Goal: Information Seeking & Learning: Learn about a topic

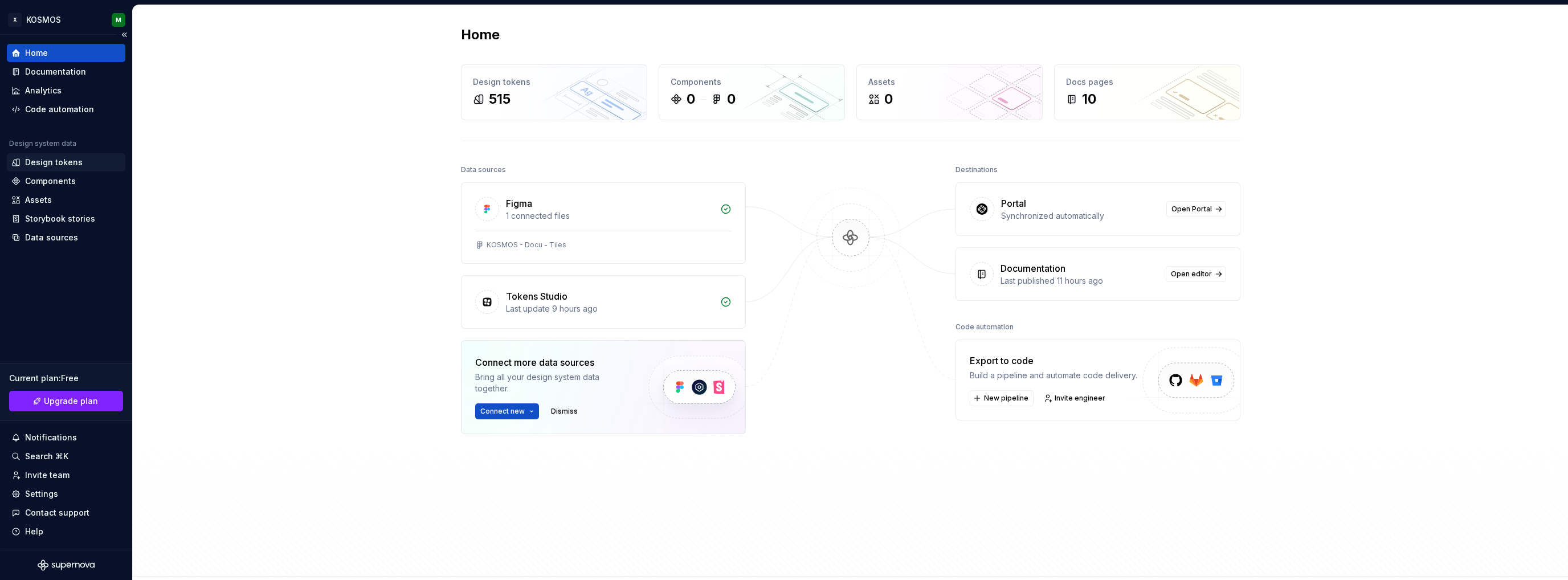
click at [40, 160] on div "Design tokens" at bounding box center [54, 162] width 57 height 11
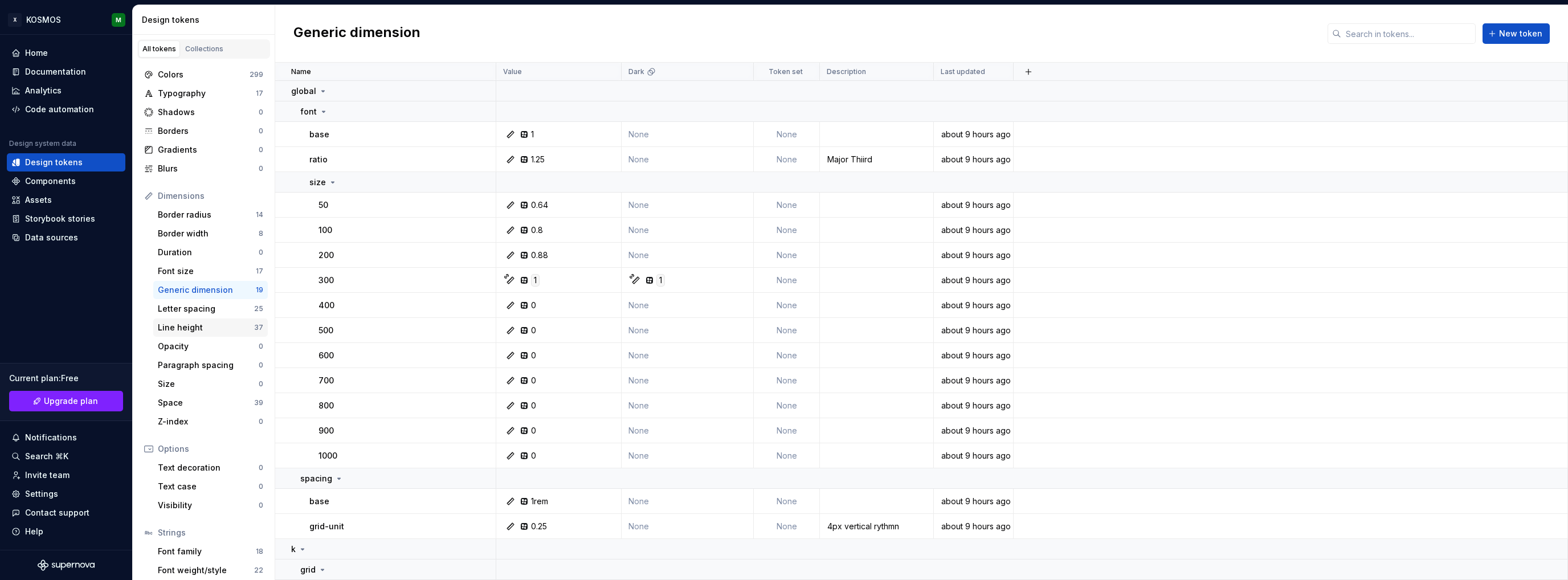
click at [178, 326] on div "Line height" at bounding box center [205, 327] width 96 height 11
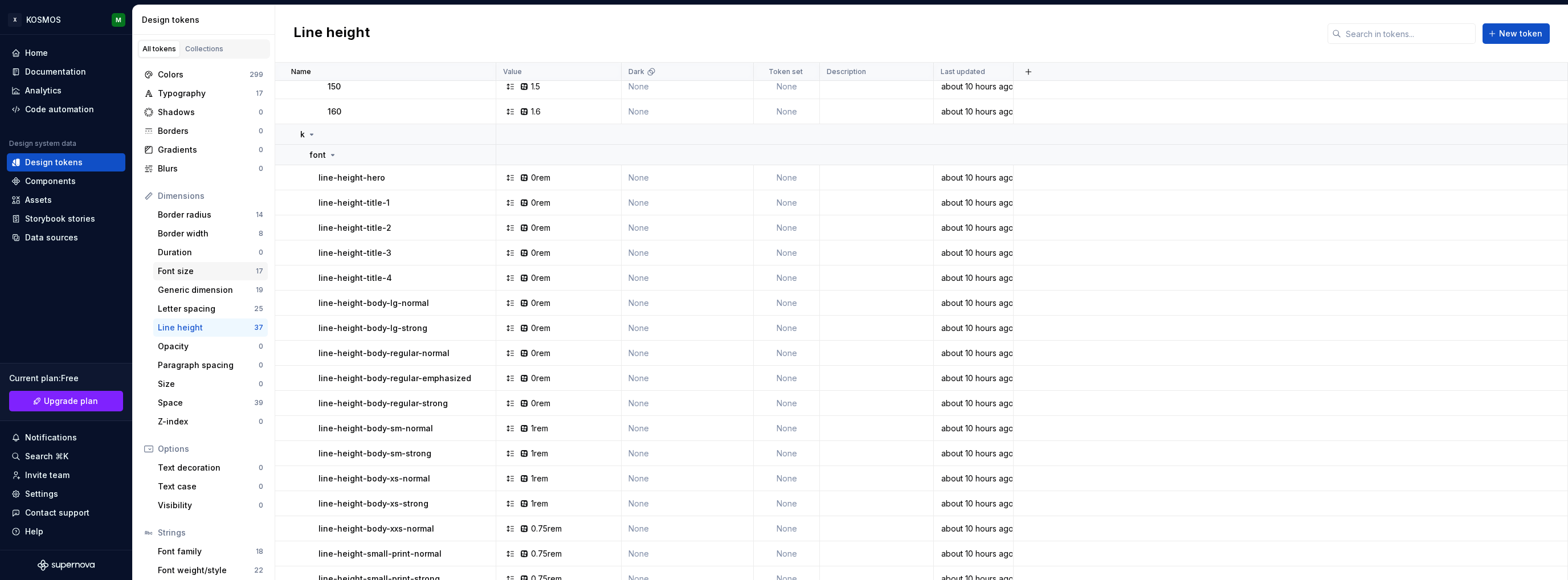
click at [185, 270] on div "Font size" at bounding box center [206, 272] width 98 height 11
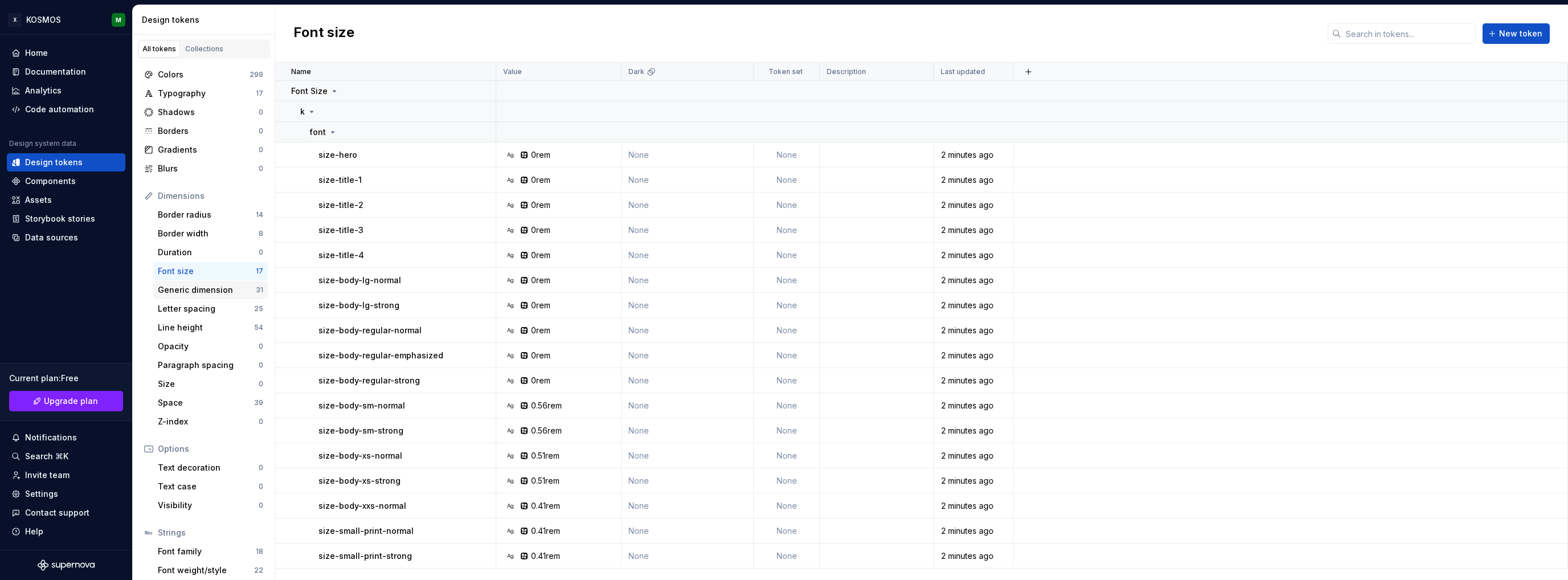
click at [190, 294] on div "Generic dimension" at bounding box center [206, 290] width 98 height 11
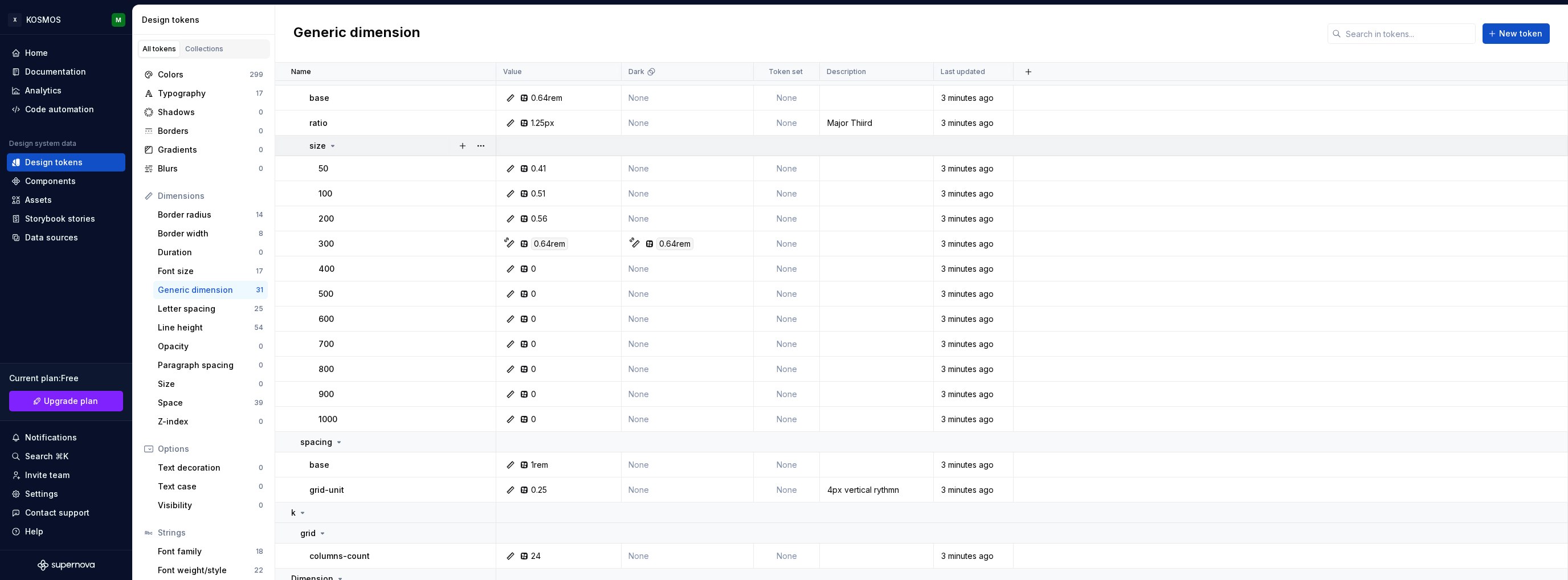
scroll to position [342, 0]
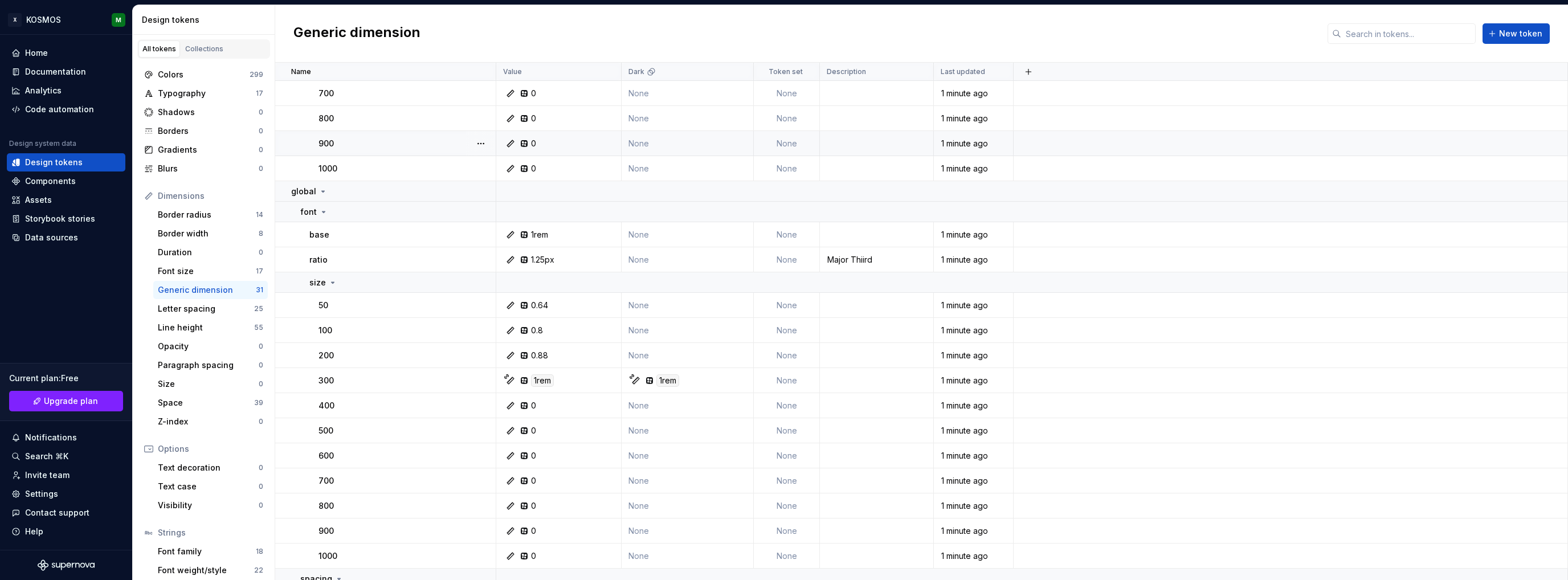
scroll to position [285, 0]
